Goal: Find contact information: Find contact information

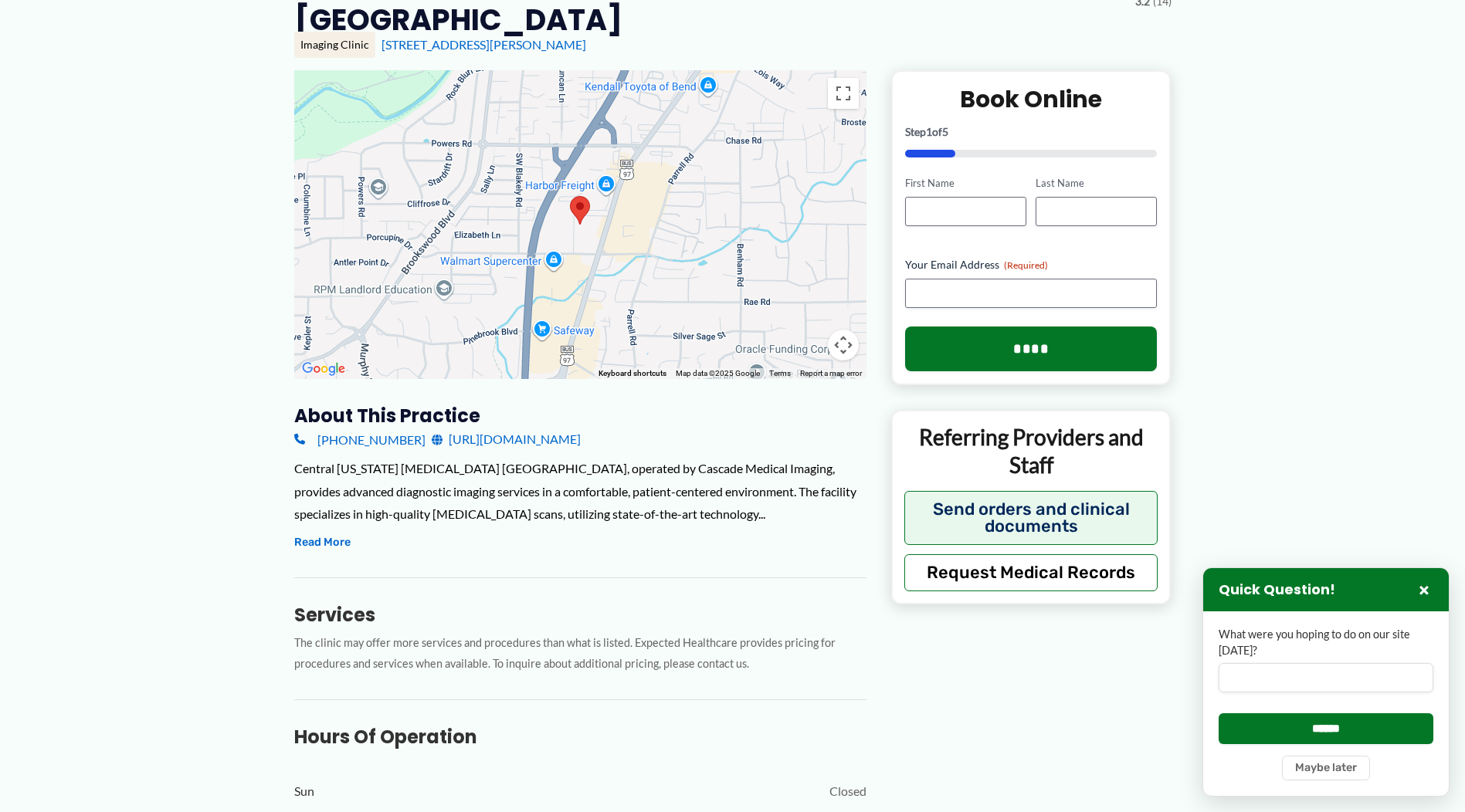
scroll to position [154, 0]
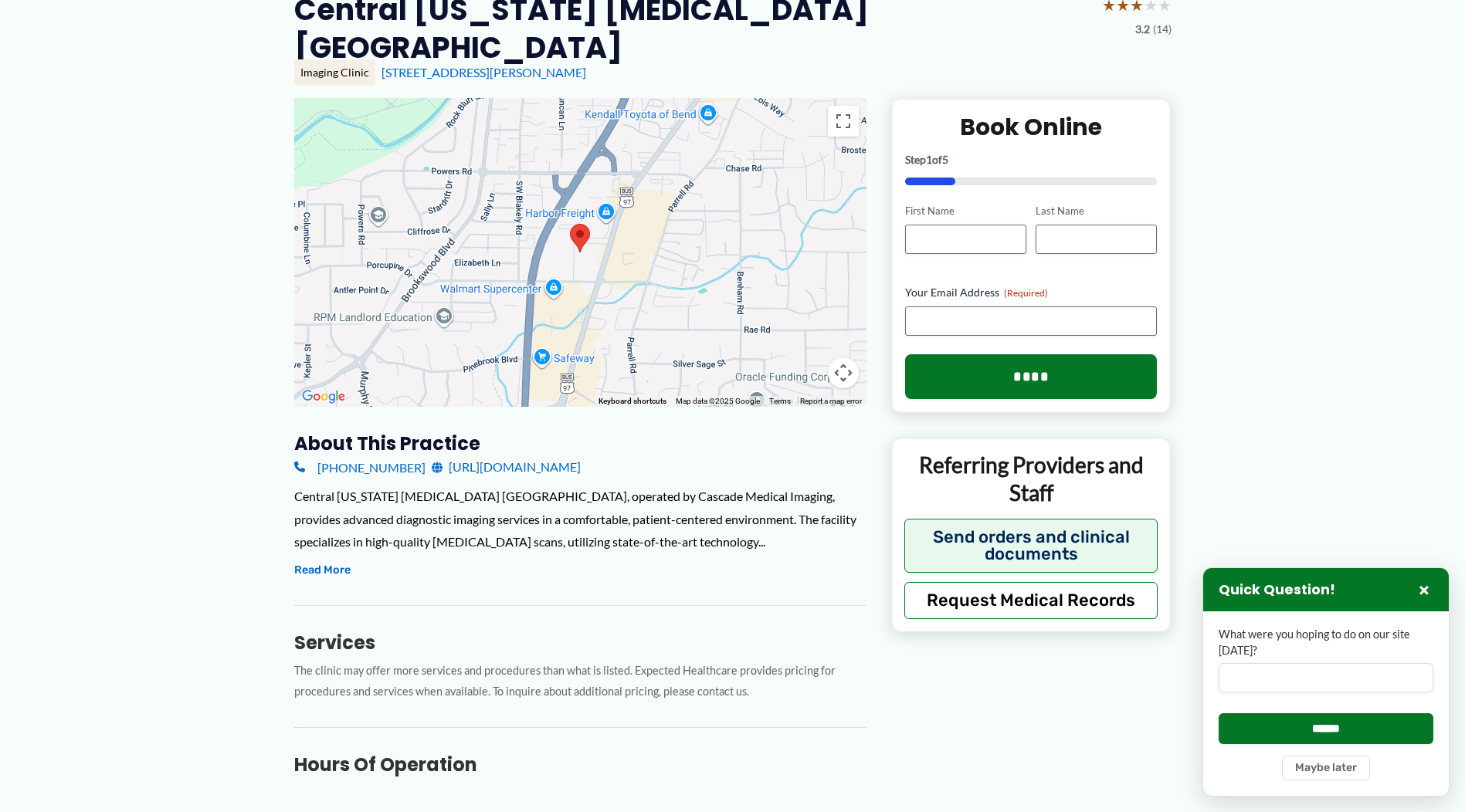
click at [468, 456] on link "[URL][DOMAIN_NAME]" at bounding box center [505, 467] width 149 height 23
click at [303, 561] on button "Read More" at bounding box center [322, 570] width 56 height 19
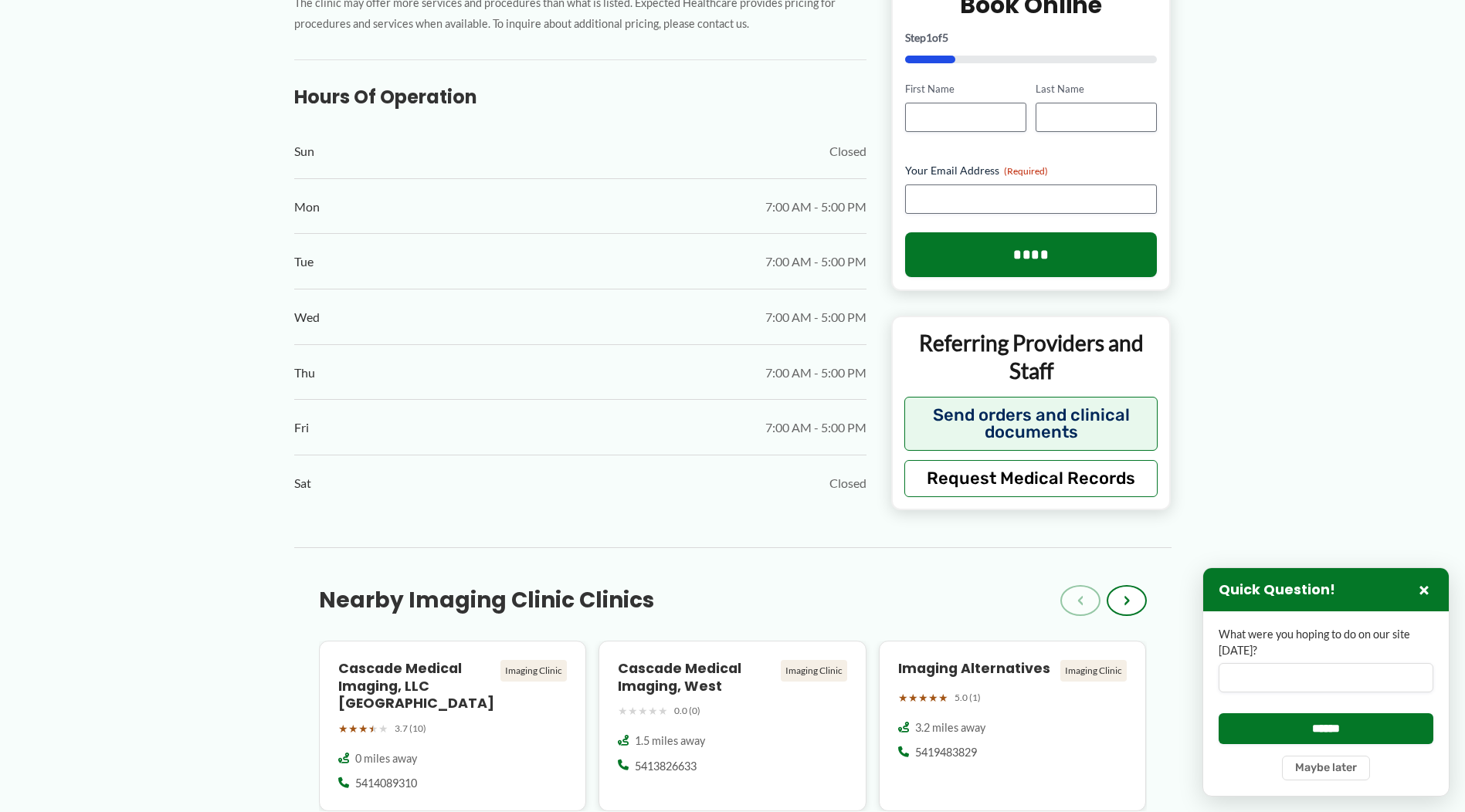
scroll to position [1081, 0]
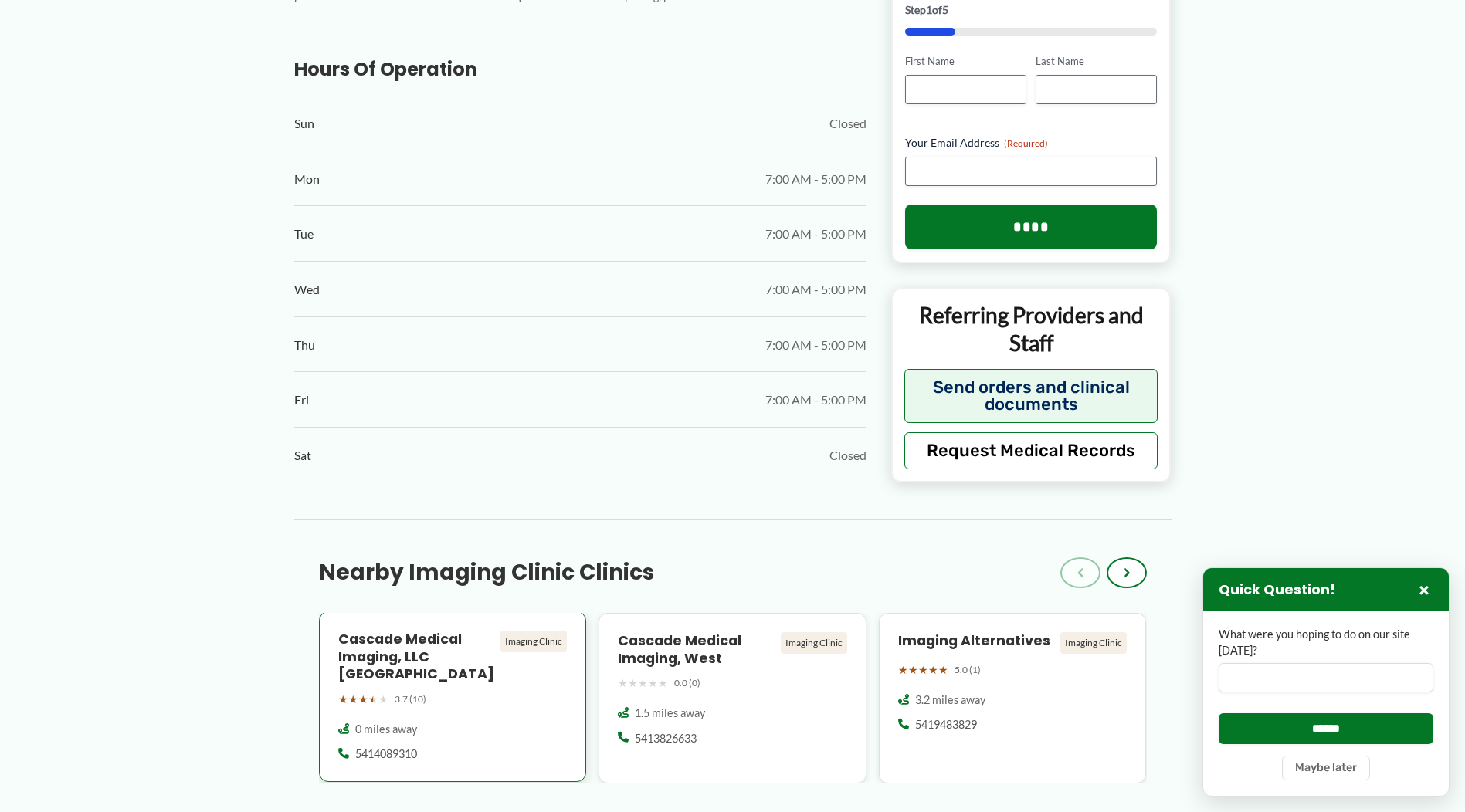
click at [450, 631] on h4 "Cascade Medical Imaging, LLC [GEOGRAPHIC_DATA]" at bounding box center [416, 657] width 157 height 53
click at [504, 631] on div "Imaging Clinic" at bounding box center [533, 642] width 67 height 22
